Goal: Transaction & Acquisition: Purchase product/service

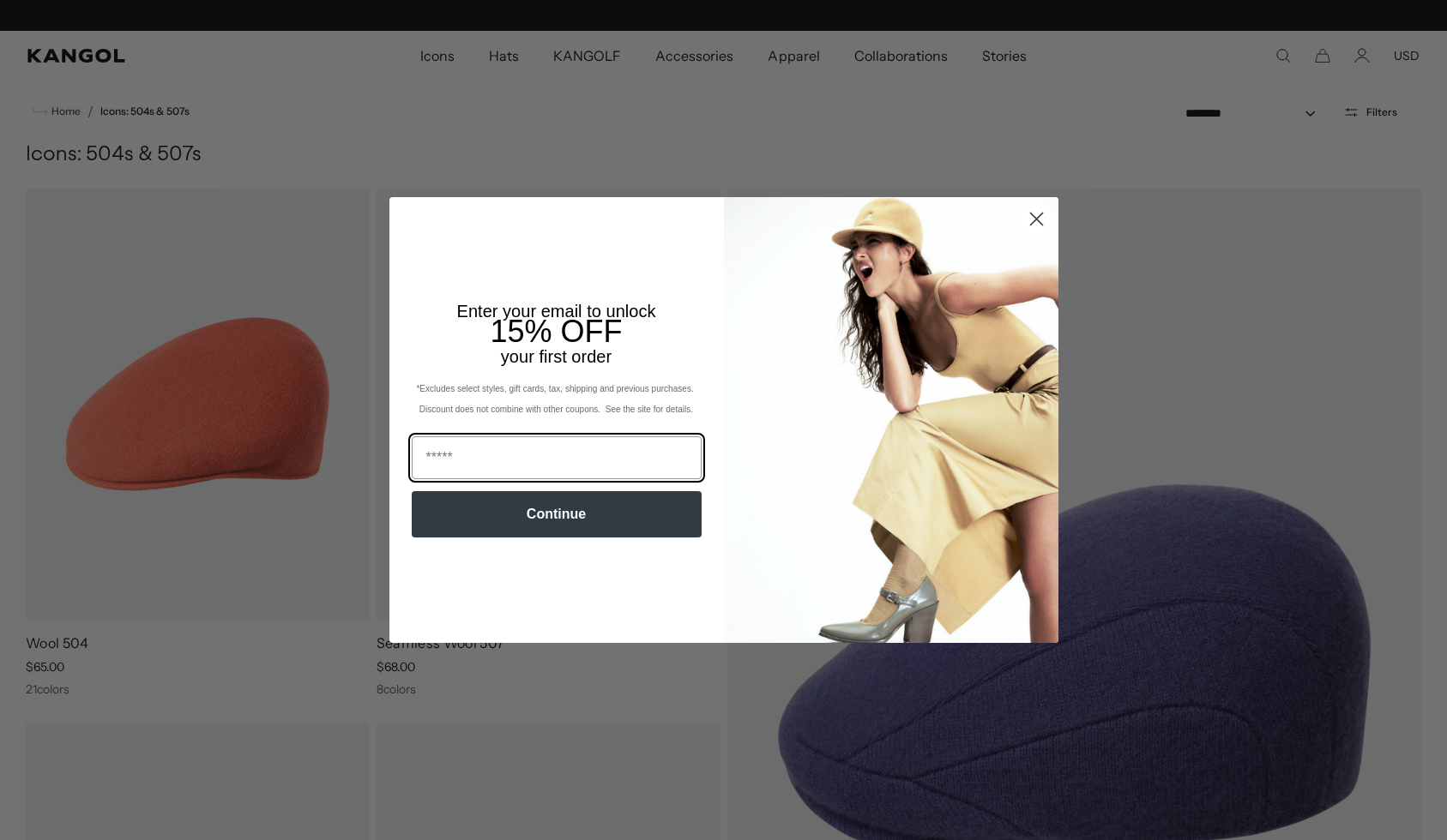
scroll to position [0, 354]
